Goal: Find specific page/section: Find specific page/section

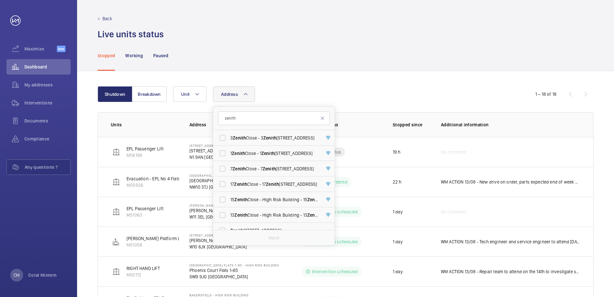
type input "zenith"
click at [270, 145] on label "3 Zenith Close - [STREET_ADDRESS]" at bounding box center [269, 137] width 112 height 15
click at [229, 144] on input "3 Zenith Close - [STREET_ADDRESS]" at bounding box center [222, 137] width 13 height 13
checkbox input "true"
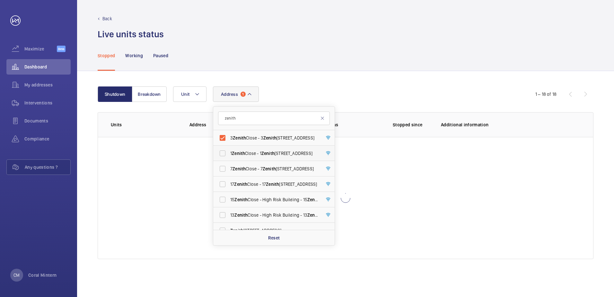
click at [272, 155] on span "Zenith" at bounding box center [267, 153] width 13 height 5
click at [229, 155] on input "[STREET_ADDRESS]" at bounding box center [222, 153] width 13 height 13
checkbox input "true"
click at [275, 167] on span "Zenith" at bounding box center [269, 168] width 13 height 5
click at [229, 167] on input "7 Zenith Close - [STREET_ADDRESS]" at bounding box center [222, 168] width 13 height 13
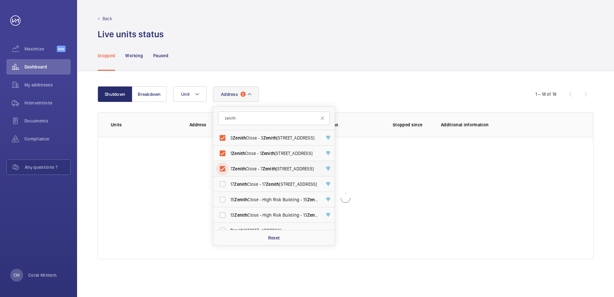
checkbox input "true"
click at [279, 187] on span "[STREET_ADDRESS]" at bounding box center [274, 184] width 88 height 6
click at [229, 187] on input "[STREET_ADDRESS]" at bounding box center [222, 184] width 13 height 13
checkbox input "true"
click at [281, 197] on span "15 Zenith Close - High Risk Building - [STREET_ADDRESS]" at bounding box center [274, 199] width 88 height 6
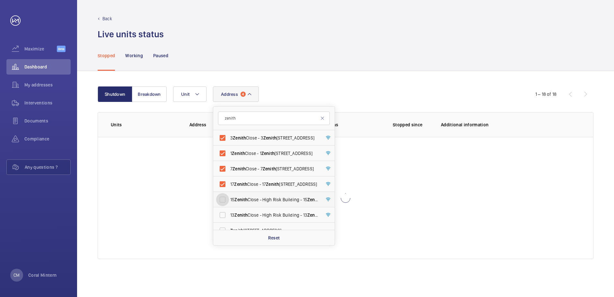
click at [229, 197] on input "15 Zenith Close - High Risk Building - [STREET_ADDRESS]" at bounding box center [222, 199] width 13 height 13
checkbox input "true"
click at [285, 212] on span "13 Zenith Close - High Risk Building - [STREET_ADDRESS]" at bounding box center [274, 215] width 88 height 6
click at [229, 212] on input "13 Zenith Close - High Risk Building - [STREET_ADDRESS]" at bounding box center [222, 214] width 13 height 13
checkbox input "true"
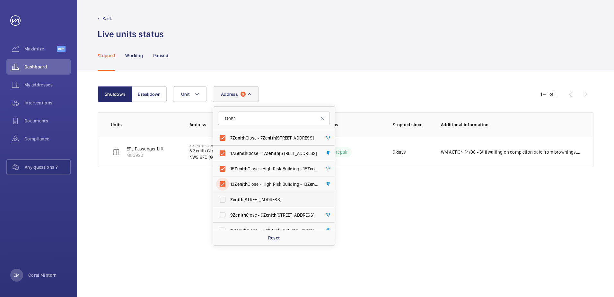
scroll to position [55, 0]
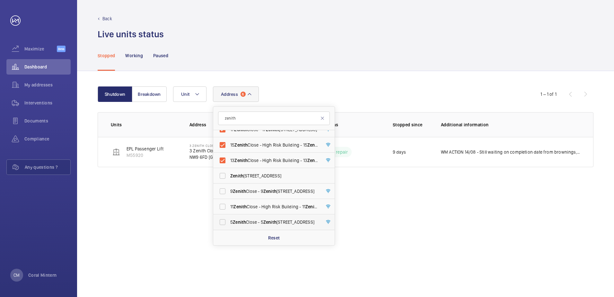
click at [284, 218] on label "5 Zenith Close - [STREET_ADDRESS]" at bounding box center [269, 221] width 112 height 15
click at [229, 218] on input "5 Zenith Close - [STREET_ADDRESS]" at bounding box center [222, 222] width 13 height 13
checkbox input "true"
click at [284, 200] on label "11 Zenith Close - High Risk Building - [STREET_ADDRESS]" at bounding box center [269, 206] width 112 height 15
click at [229, 200] on input "11 Zenith Close - High Risk Building - [STREET_ADDRESS]" at bounding box center [222, 206] width 13 height 13
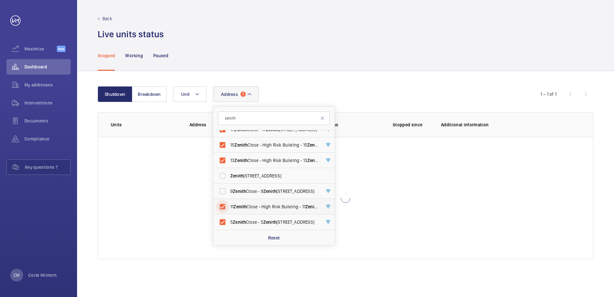
checkbox input "true"
click at [282, 189] on span "[STREET_ADDRESS]" at bounding box center [274, 191] width 88 height 6
click at [229, 189] on input "[STREET_ADDRESS]" at bounding box center [222, 191] width 13 height 13
checkbox input "true"
click at [280, 170] on label "[STREET_ADDRESS]" at bounding box center [269, 175] width 112 height 15
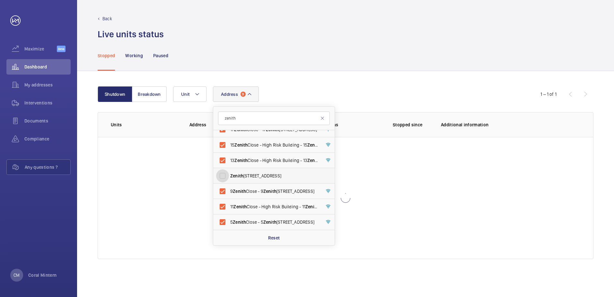
click at [229, 170] on input "[STREET_ADDRESS]" at bounding box center [222, 175] width 13 height 13
checkbox input "true"
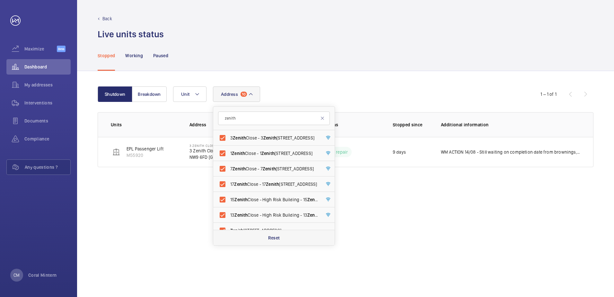
click at [278, 240] on p "Reset" at bounding box center [274, 238] width 12 height 6
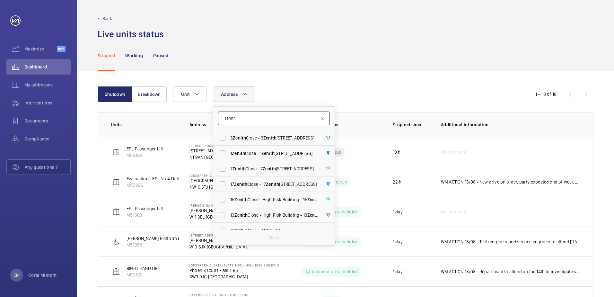
click at [232, 124] on input "zenith" at bounding box center [274, 117] width 112 height 13
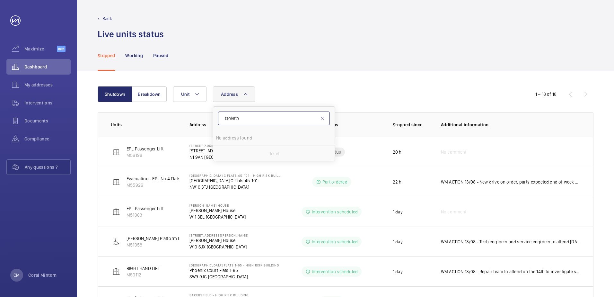
drag, startPoint x: 252, startPoint y: 120, endPoint x: 226, endPoint y: 117, distance: 26.5
click at [226, 117] on input "zenierth" at bounding box center [274, 117] width 112 height 13
type input "z"
type input "[PERSON_NAME]"
click at [248, 132] on label "[PERSON_NAME] iss House - [PERSON_NAME][STREET_ADDRESS]" at bounding box center [269, 137] width 112 height 15
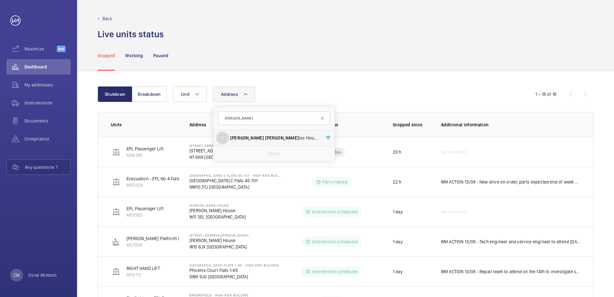
click at [229, 132] on input "[PERSON_NAME] iss House - [PERSON_NAME][STREET_ADDRESS]" at bounding box center [222, 137] width 13 height 13
checkbox input "true"
